Goal: Task Accomplishment & Management: Manage account settings

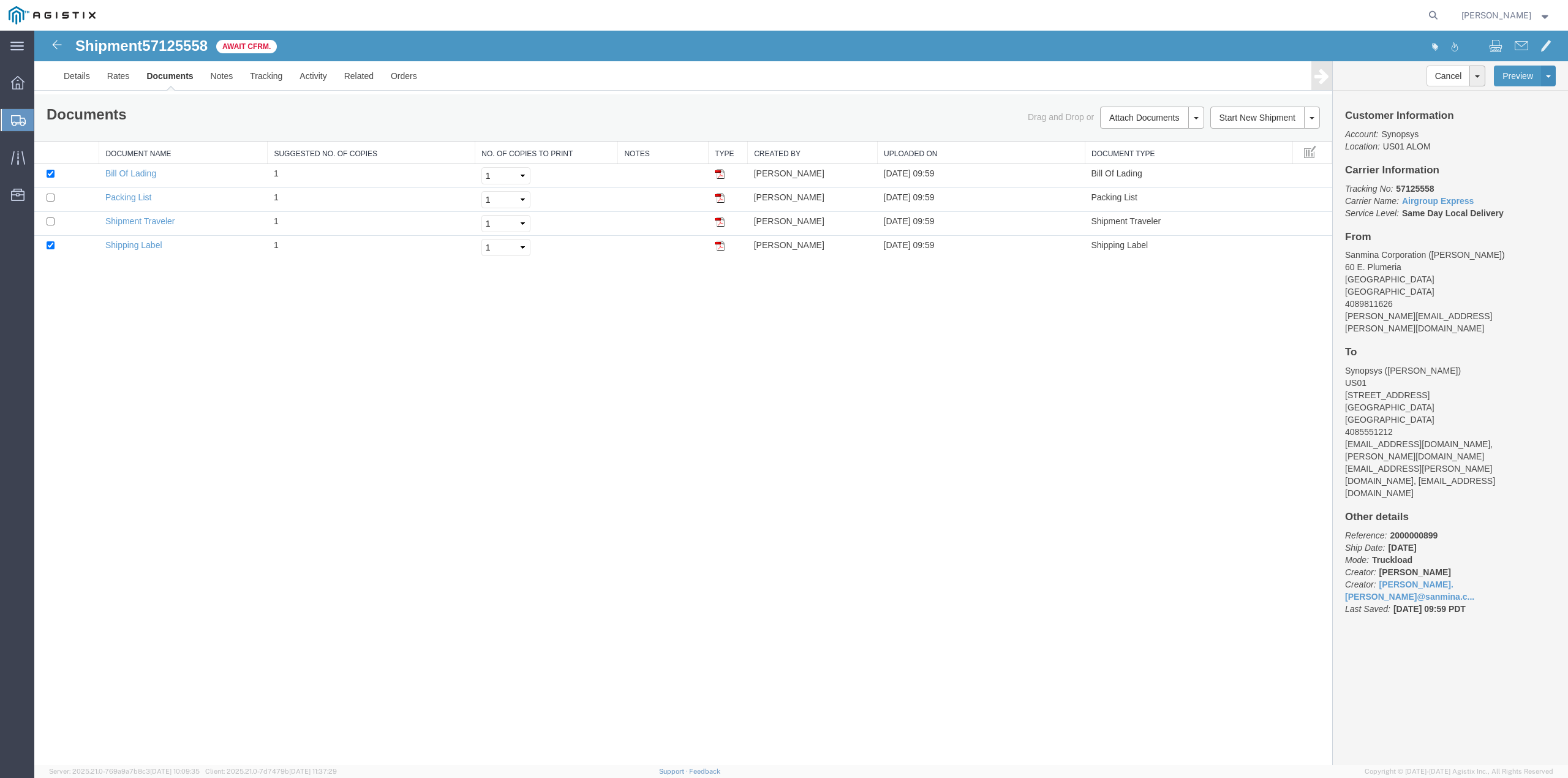
click at [179, 76] on link "Documents" at bounding box center [169, 76] width 63 height 29
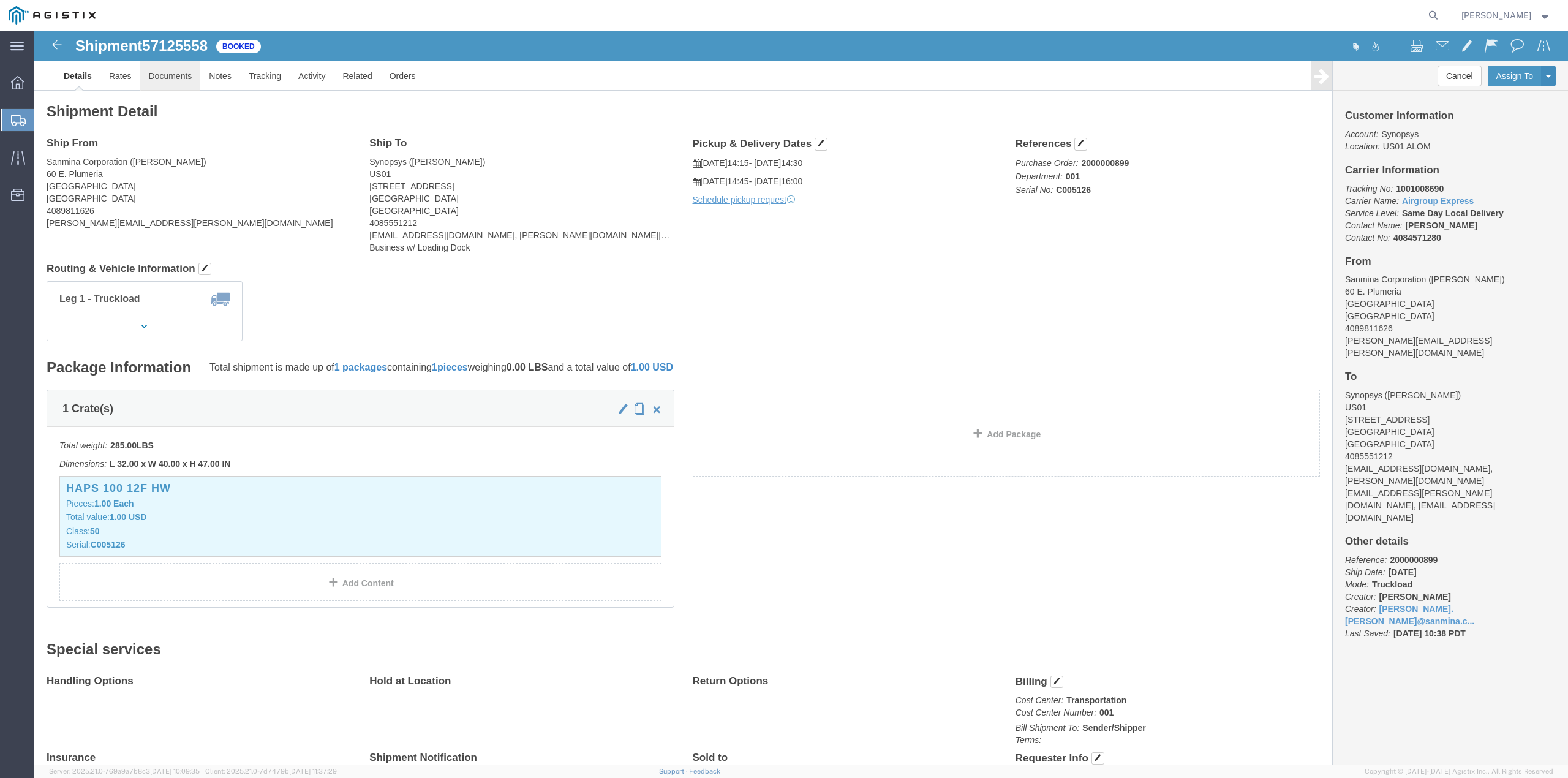
click link "Documents"
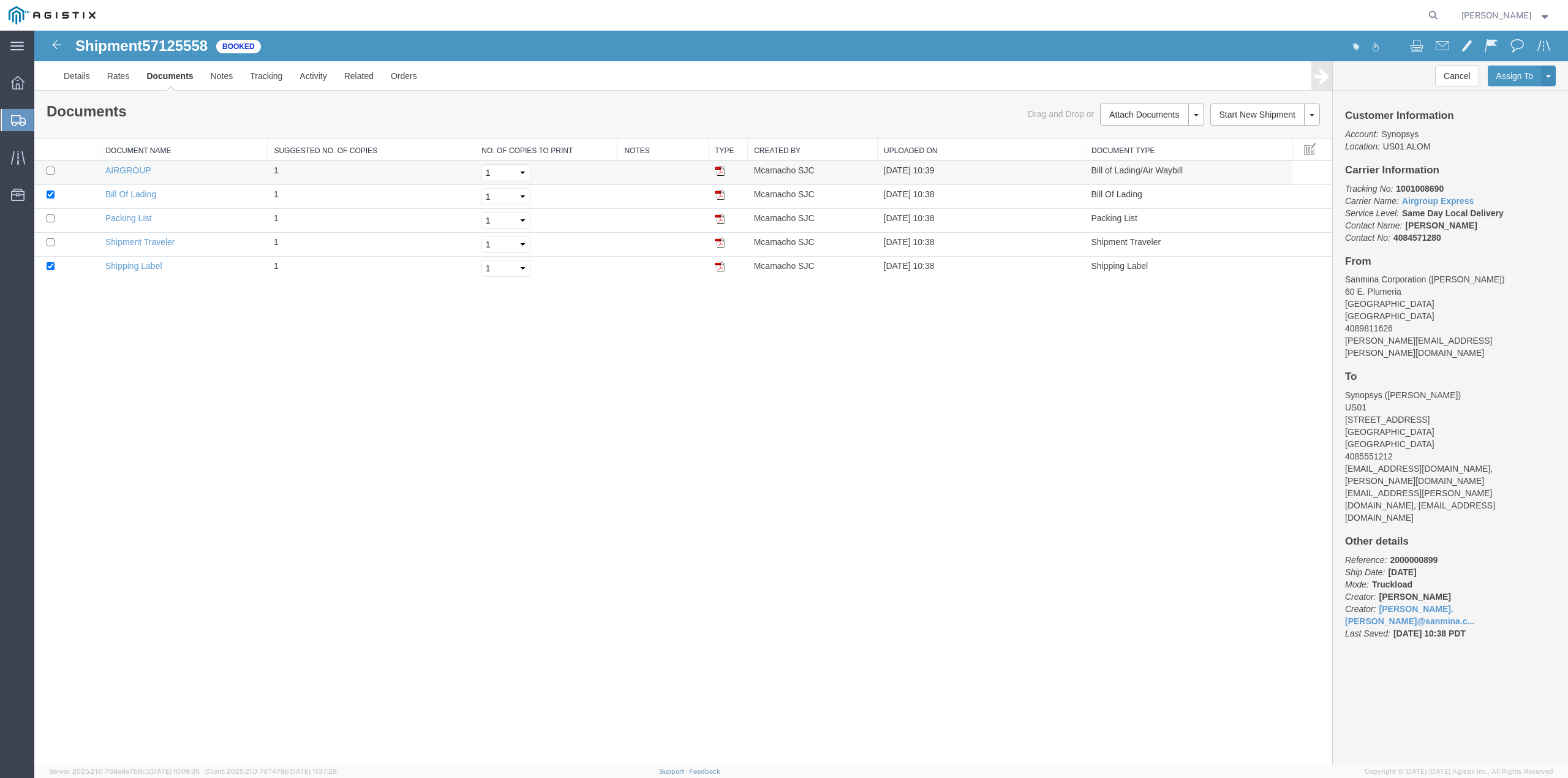
click at [718, 170] on img at bounding box center [720, 170] width 9 height 9
